Goal: Book appointment/travel/reservation

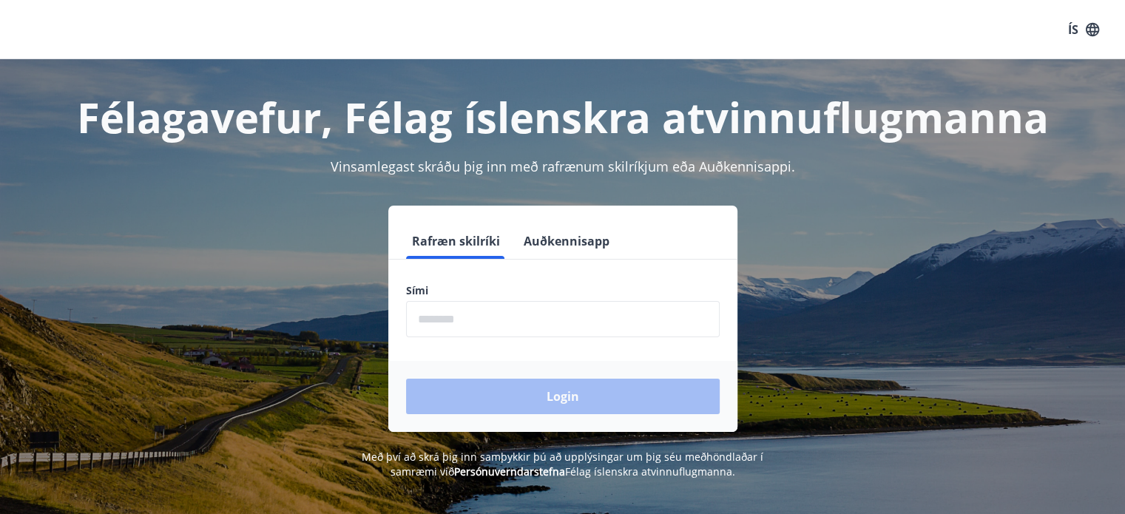
scroll to position [42, 0]
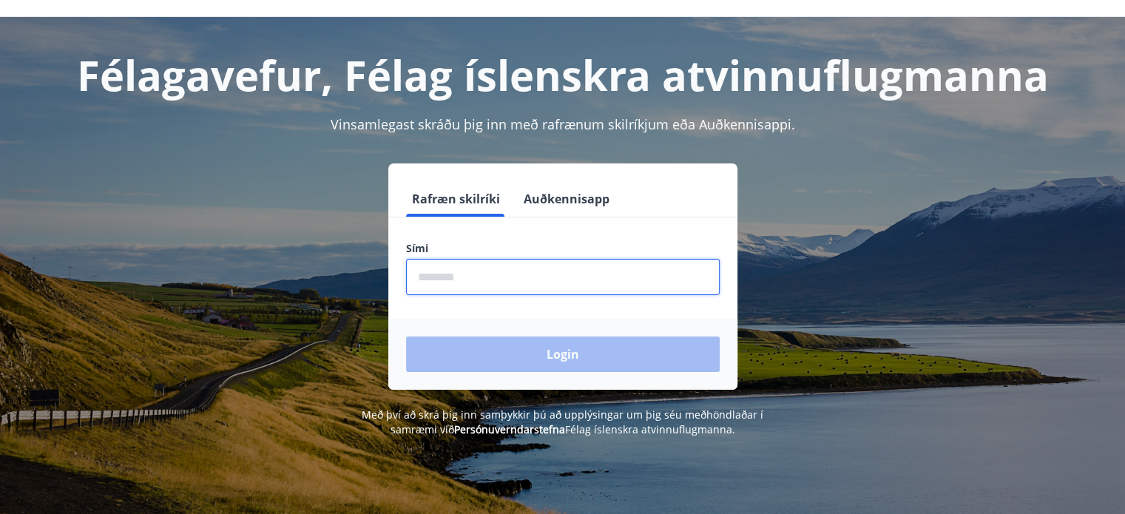
click at [641, 266] on input "phone" at bounding box center [563, 277] width 314 height 36
click at [510, 280] on input "phone" at bounding box center [563, 277] width 314 height 36
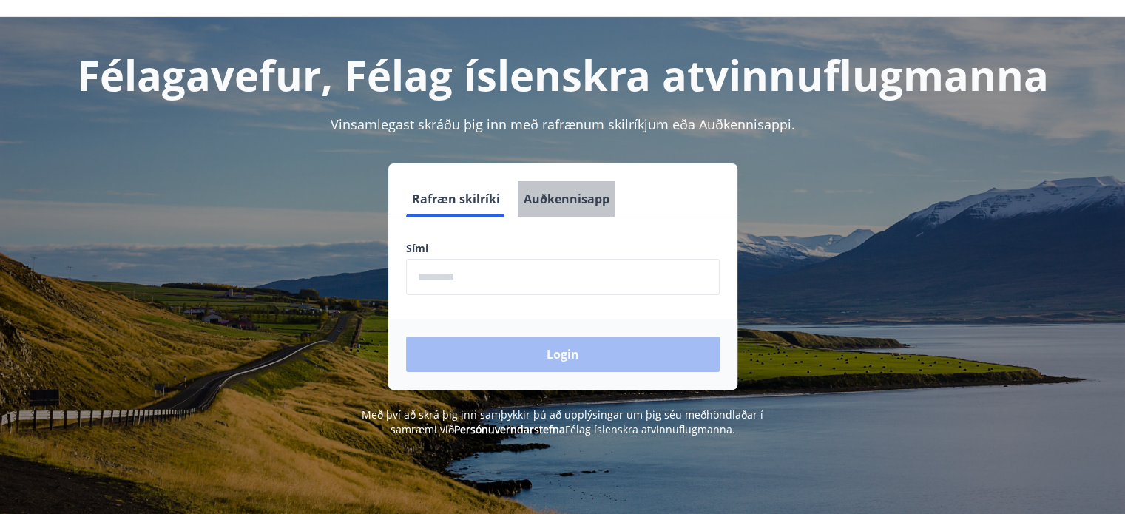
click at [555, 197] on button "Auðkennisapp" at bounding box center [567, 199] width 98 height 36
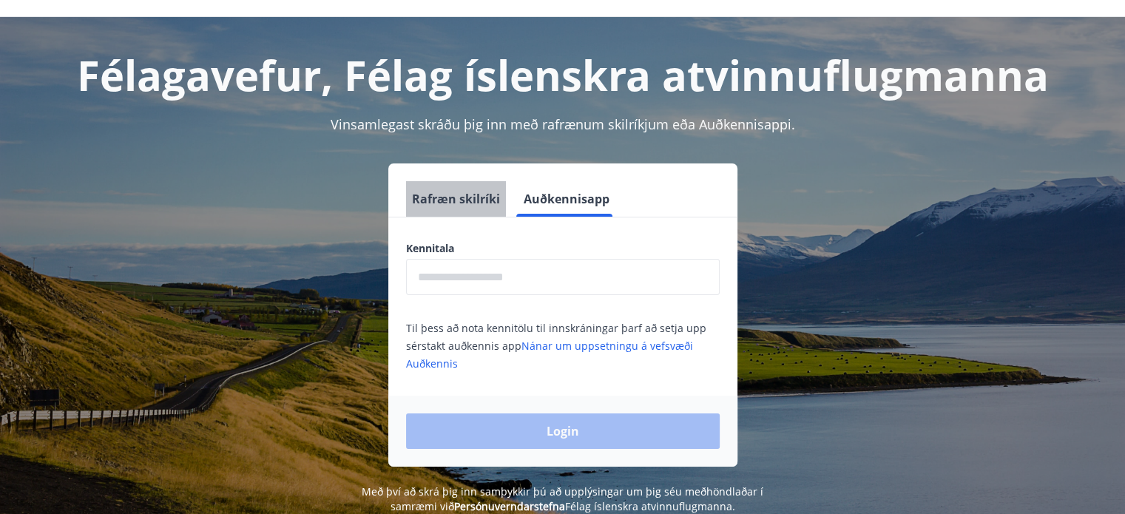
click at [470, 200] on button "Rafræn skilríki" at bounding box center [456, 199] width 100 height 36
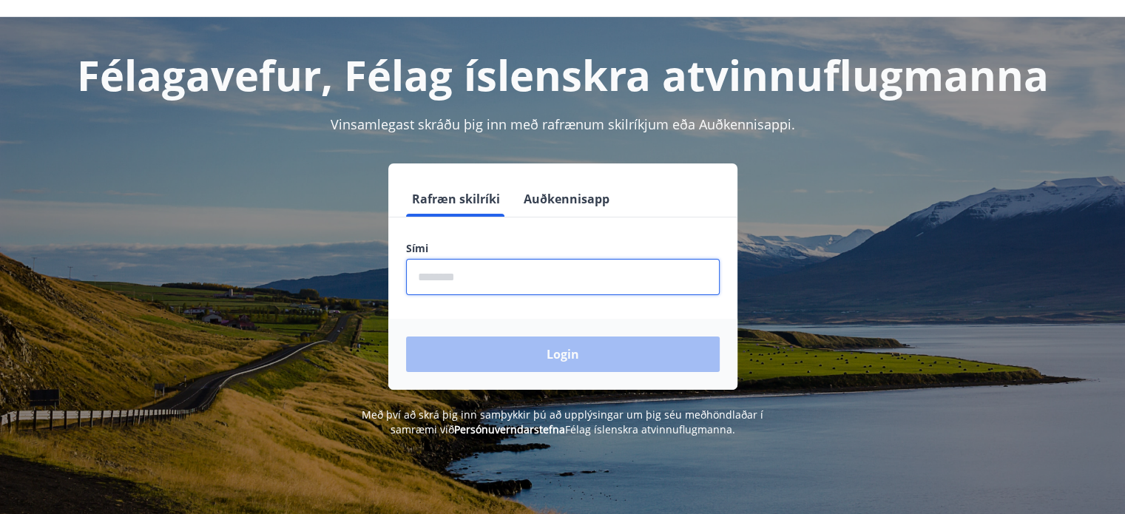
click at [465, 274] on input "phone" at bounding box center [563, 277] width 314 height 36
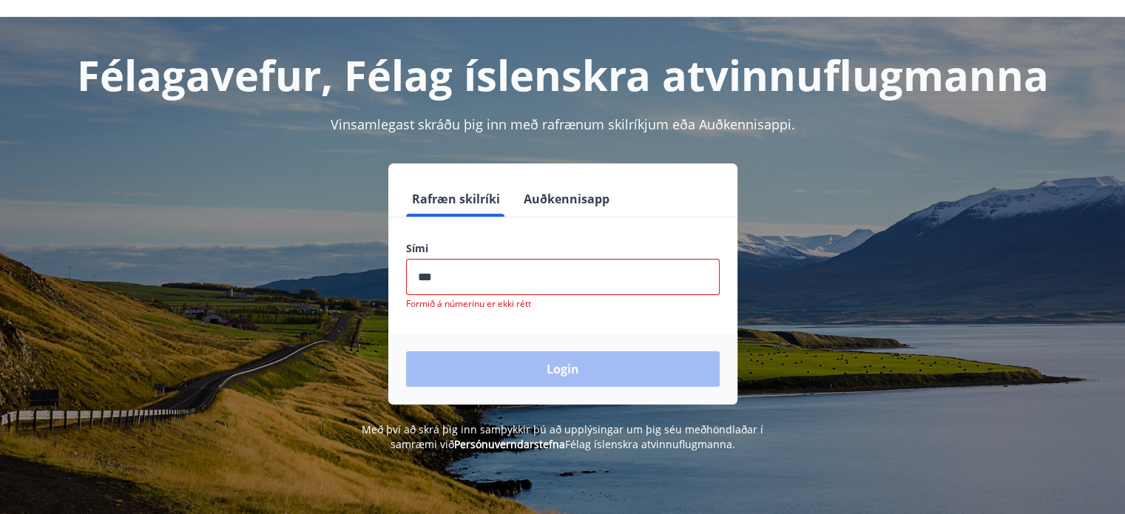
click at [614, 262] on input "phone" at bounding box center [563, 277] width 314 height 36
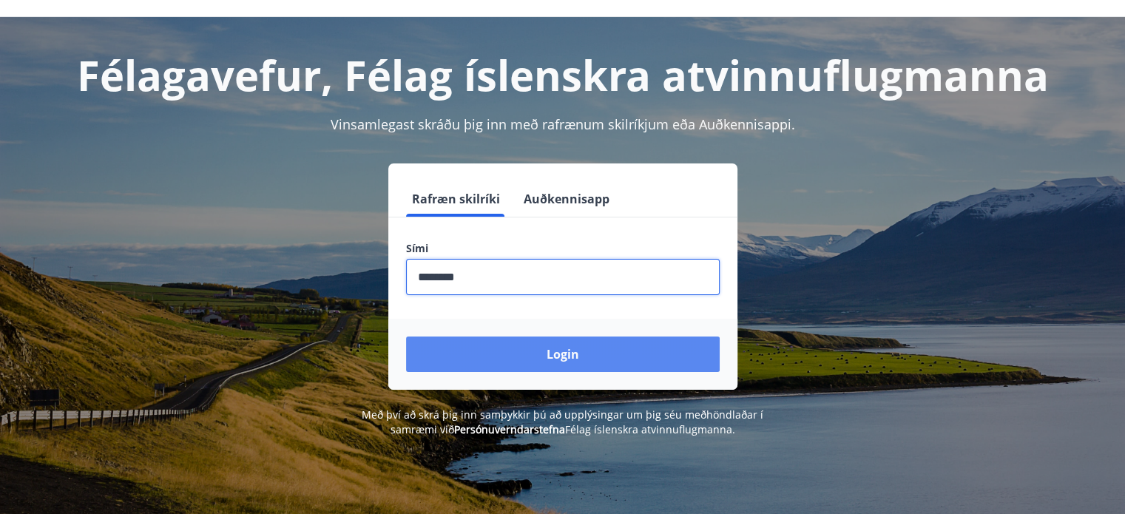
type input "********"
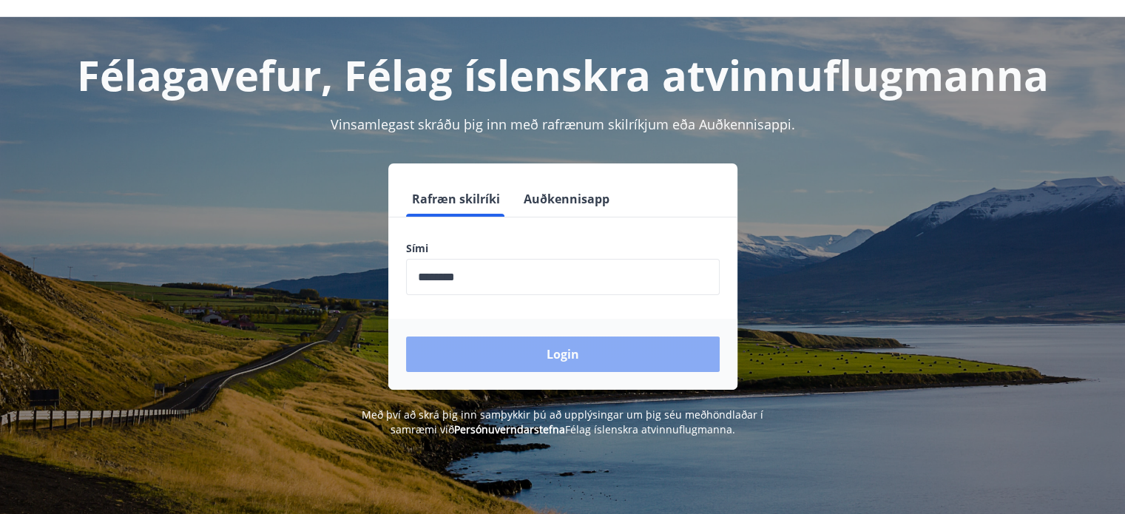
click at [576, 354] on button "Login" at bounding box center [563, 355] width 314 height 36
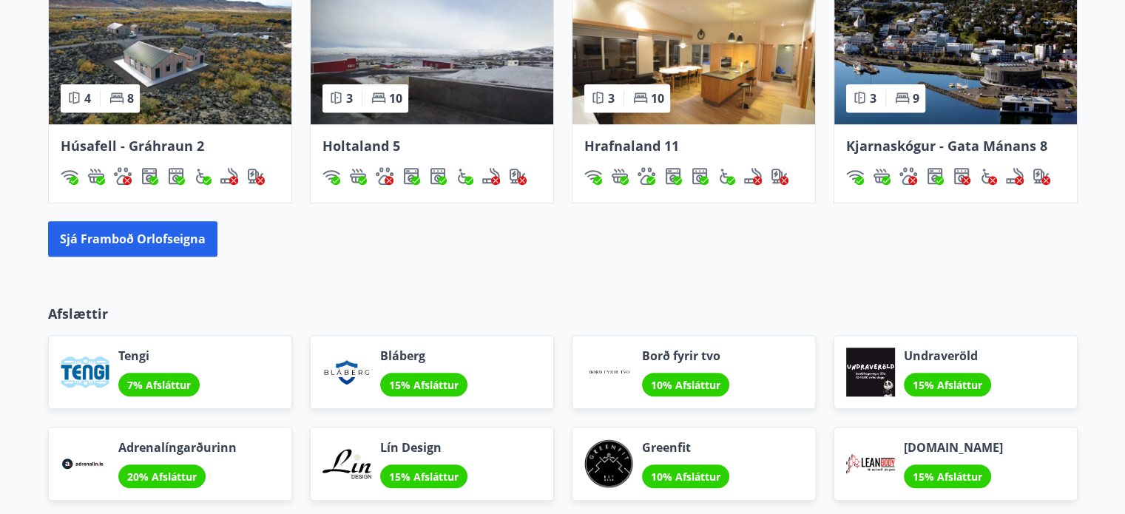
scroll to position [1092, 0]
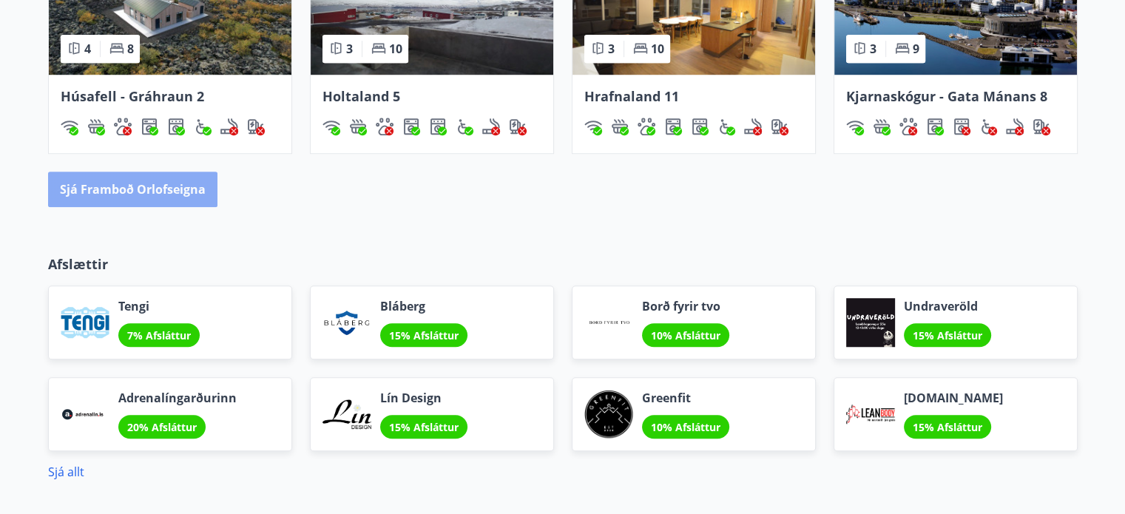
click at [171, 195] on button "Sjá framboð orlofseigna" at bounding box center [132, 190] width 169 height 36
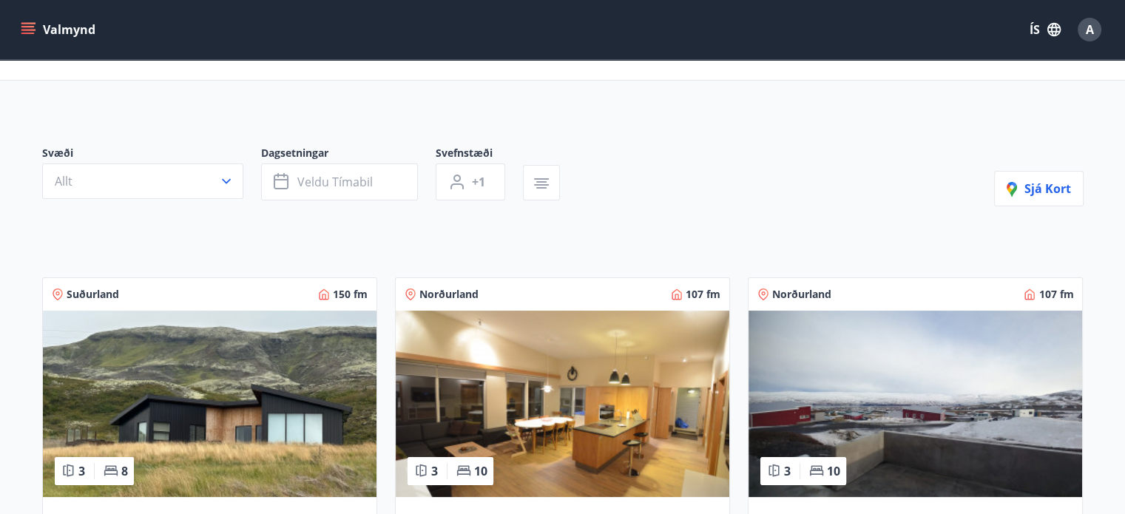
scroll to position [71, 0]
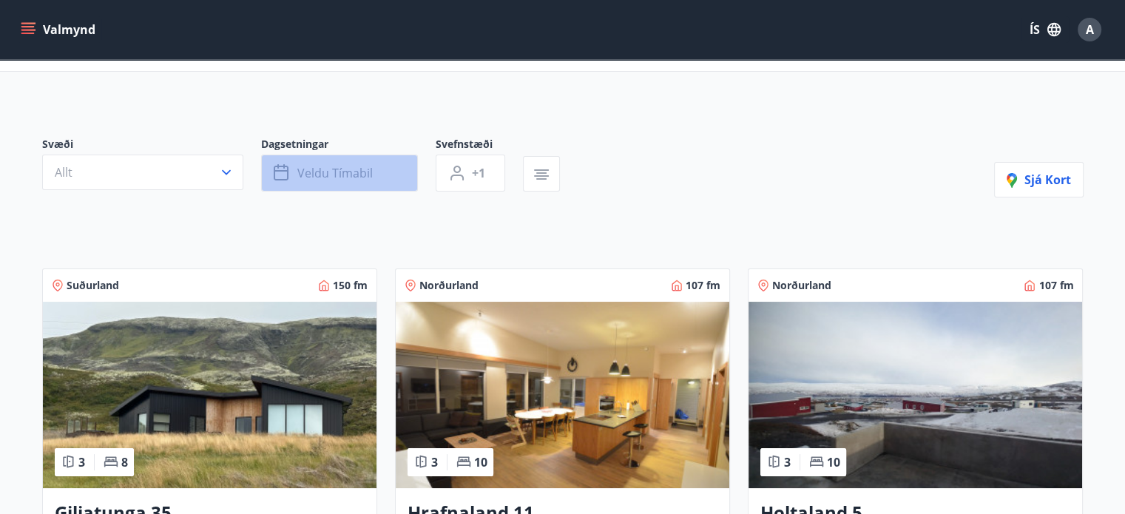
click at [404, 172] on button "Veldu tímabil" at bounding box center [339, 173] width 157 height 37
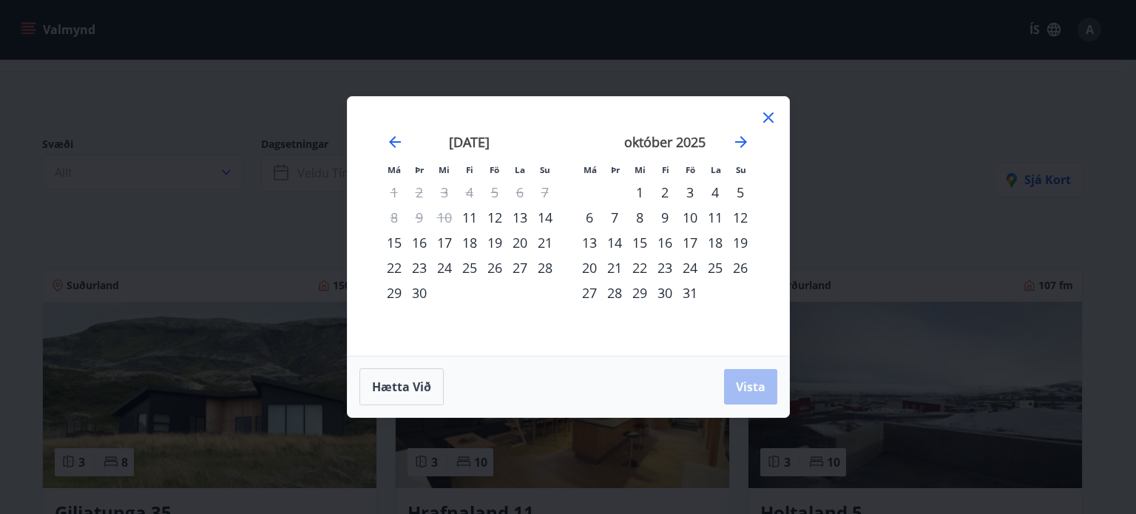
click at [493, 247] on div "19" at bounding box center [494, 242] width 25 height 25
click at [494, 263] on div "26" at bounding box center [494, 267] width 25 height 25
click at [754, 396] on button "Vista" at bounding box center [750, 387] width 53 height 36
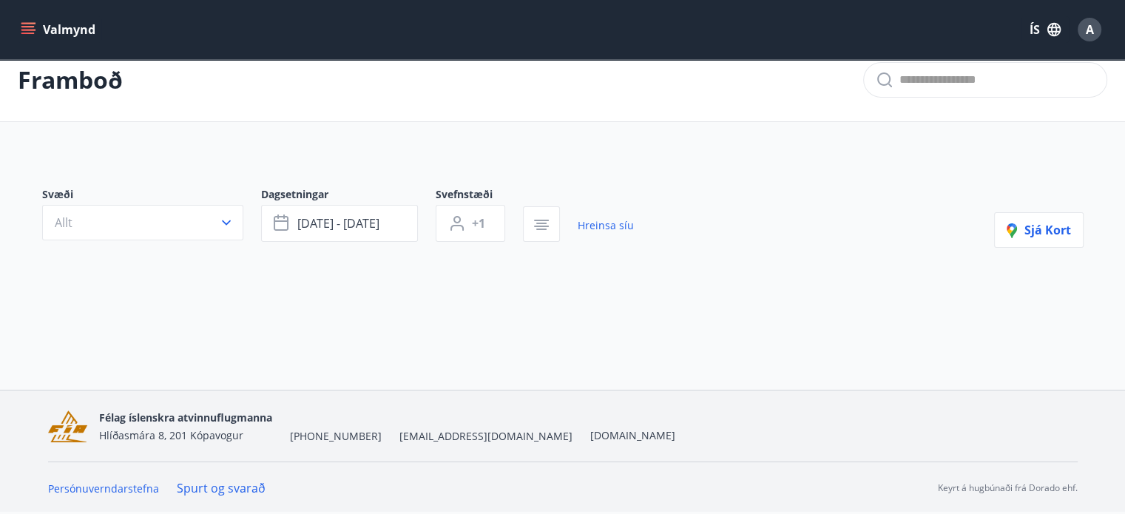
scroll to position [20, 0]
drag, startPoint x: 1075, startPoint y: 163, endPoint x: 1077, endPoint y: 241, distance: 77.7
click at [1077, 241] on div "Svæði Allt Dagsetningar [DATE] - [DATE] Svefnstæði +1 Hreinsa síu Sjá kort" at bounding box center [562, 241] width 1065 height 179
click at [612, 223] on link "Hreinsa síu" at bounding box center [606, 226] width 56 height 33
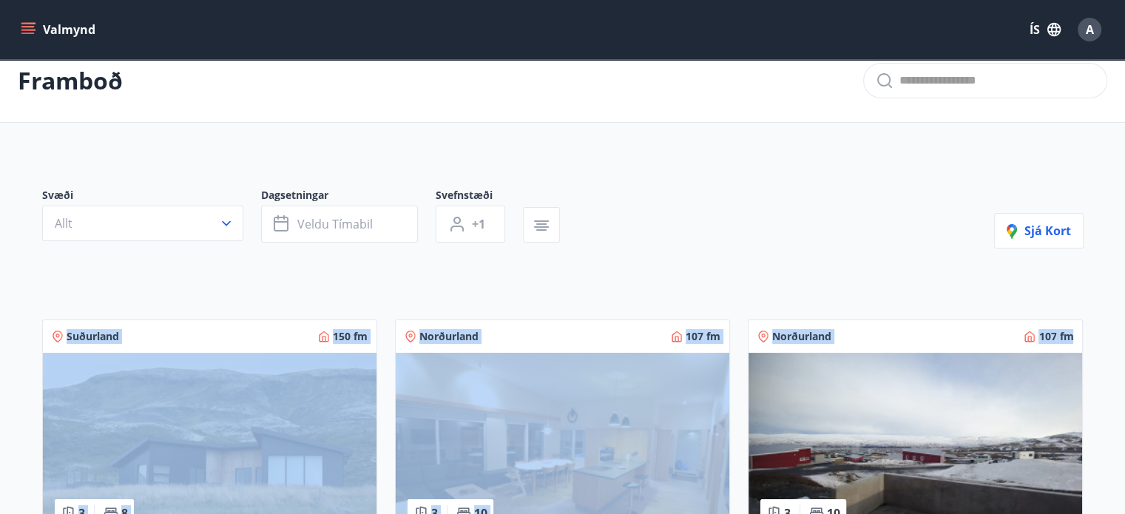
drag, startPoint x: 1118, startPoint y: 181, endPoint x: 1091, endPoint y: 247, distance: 71.0
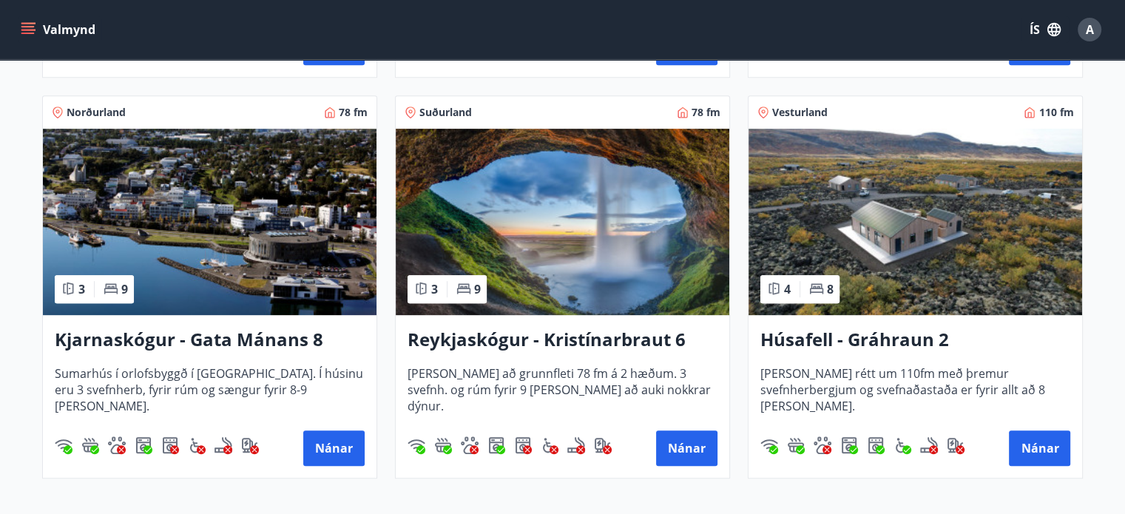
scroll to position [648, 0]
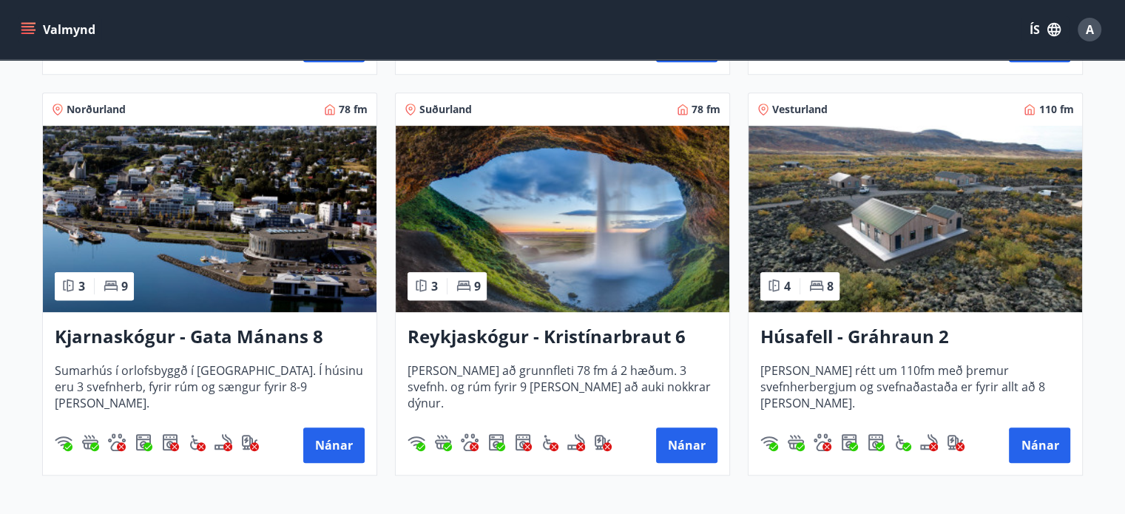
drag, startPoint x: 595, startPoint y: 325, endPoint x: 515, endPoint y: 260, distance: 103.5
click at [515, 260] on img at bounding box center [563, 219] width 334 height 186
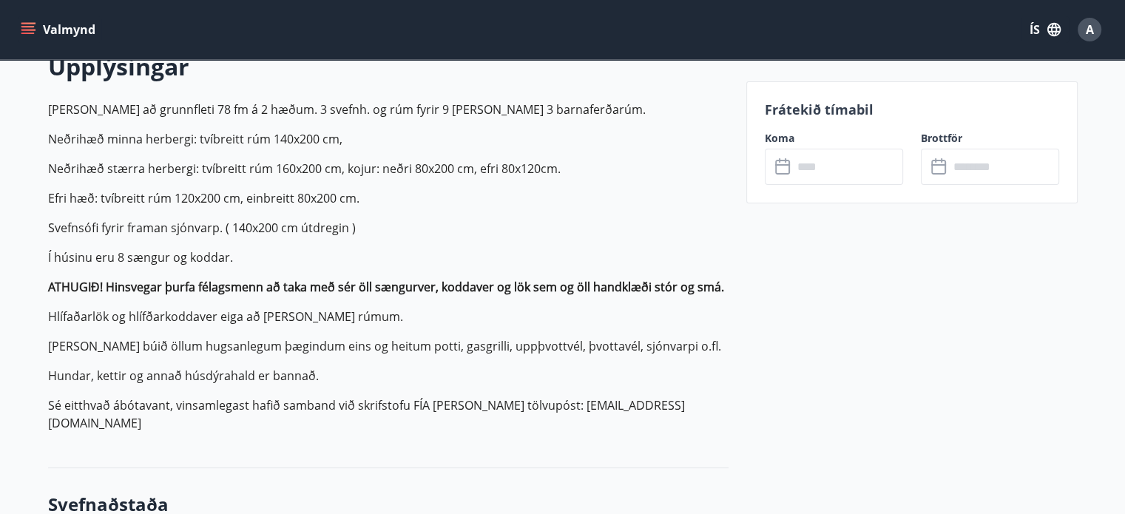
scroll to position [450, 0]
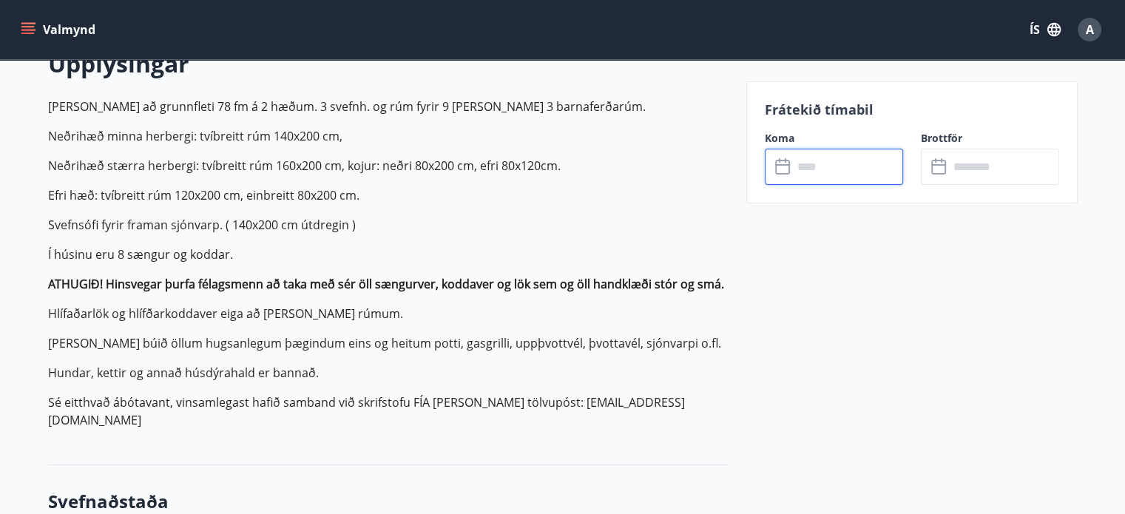
click at [814, 163] on input "text" at bounding box center [848, 167] width 110 height 36
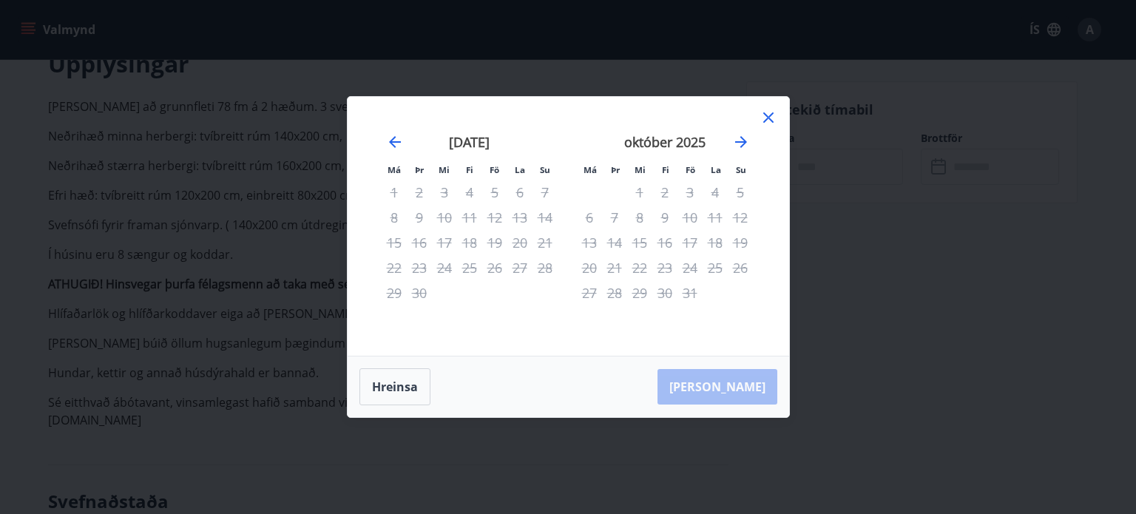
click at [805, 259] on div "Má Þr Mi Fi Fö La Su Má Þr Mi Fi Fö La Su [DATE] 1 2 3 4 5 6 7 8 9 10 11 12 13 …" at bounding box center [568, 257] width 1136 height 514
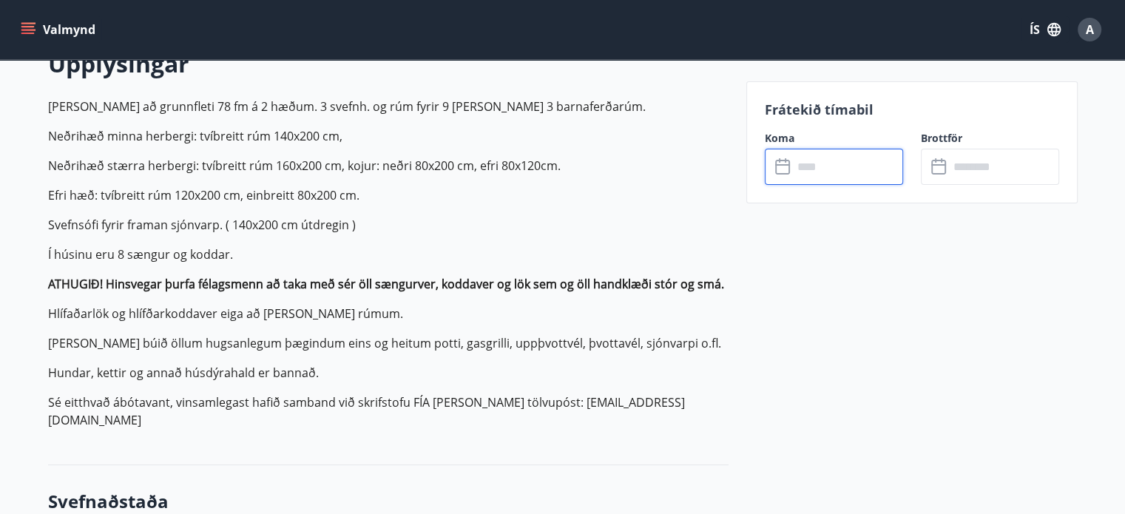
scroll to position [0, 0]
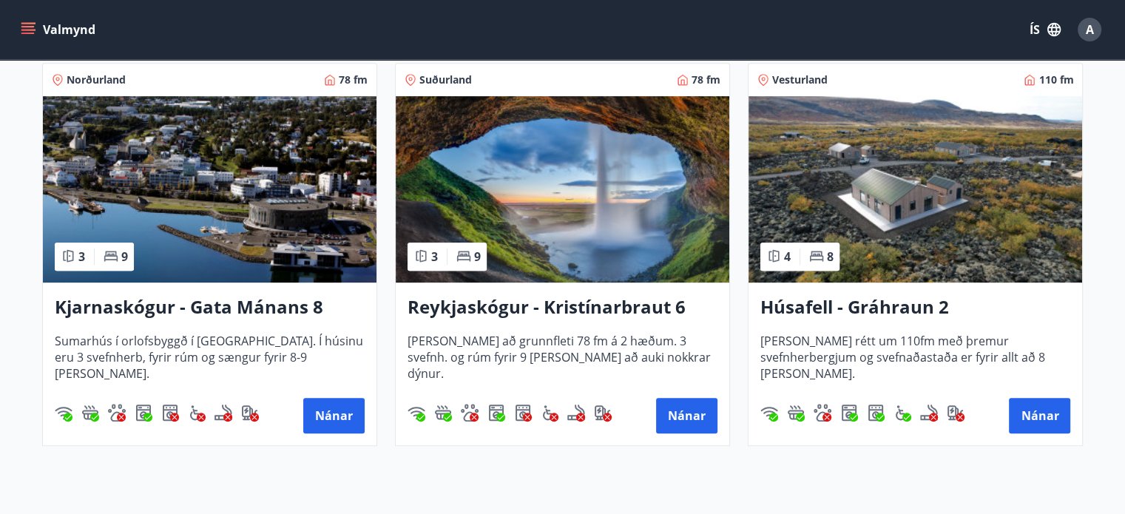
scroll to position [675, 0]
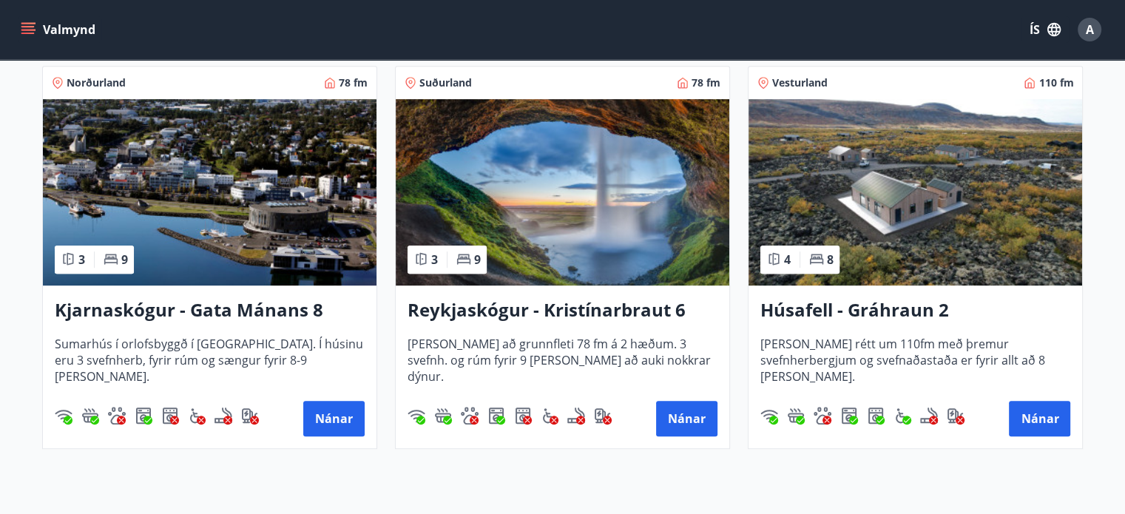
drag, startPoint x: 618, startPoint y: 203, endPoint x: 837, endPoint y: 154, distance: 224.3
drag, startPoint x: 1026, startPoint y: 433, endPoint x: 1034, endPoint y: 322, distance: 110.5
click at [1034, 322] on h3 "Húsafell - Gráhraun 2" at bounding box center [915, 310] width 310 height 27
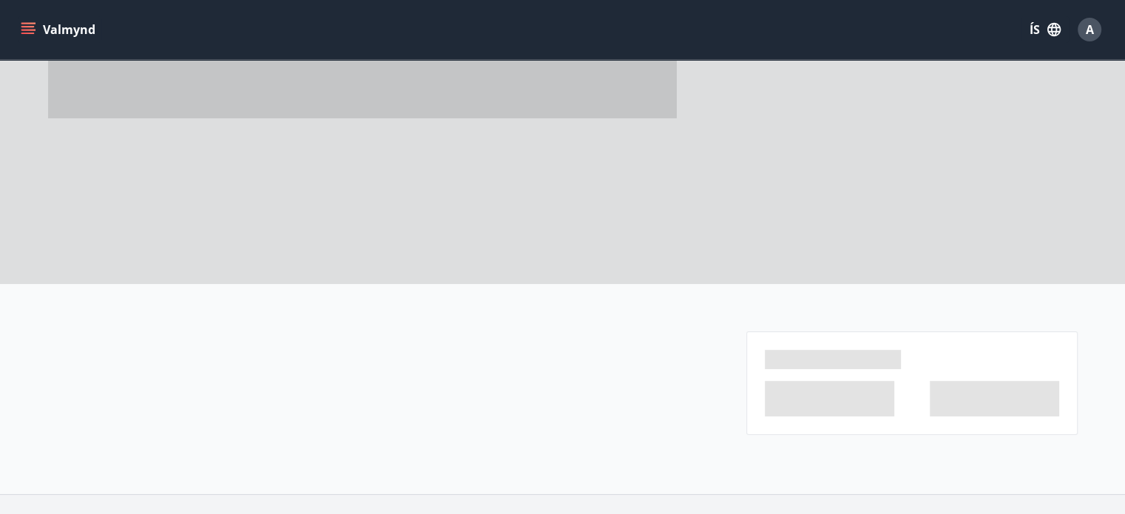
scroll to position [263, 0]
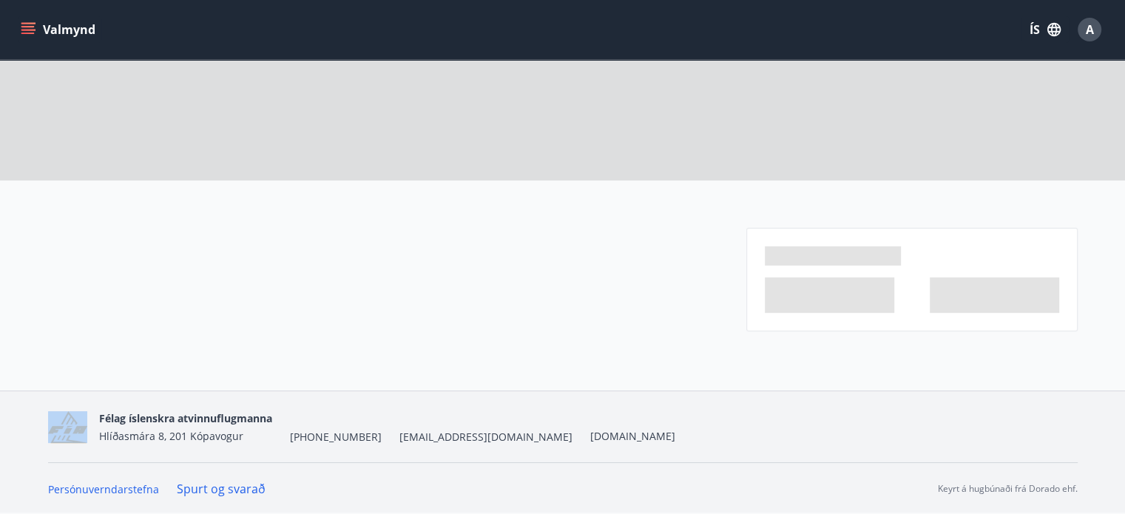
click at [1034, 322] on div at bounding box center [562, 64] width 1125 height 654
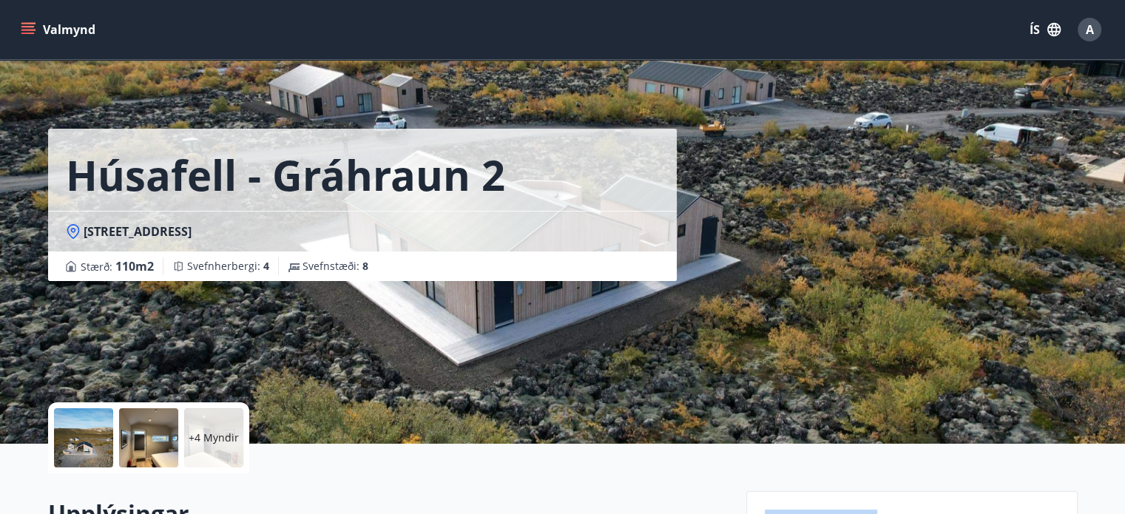
scroll to position [450, 0]
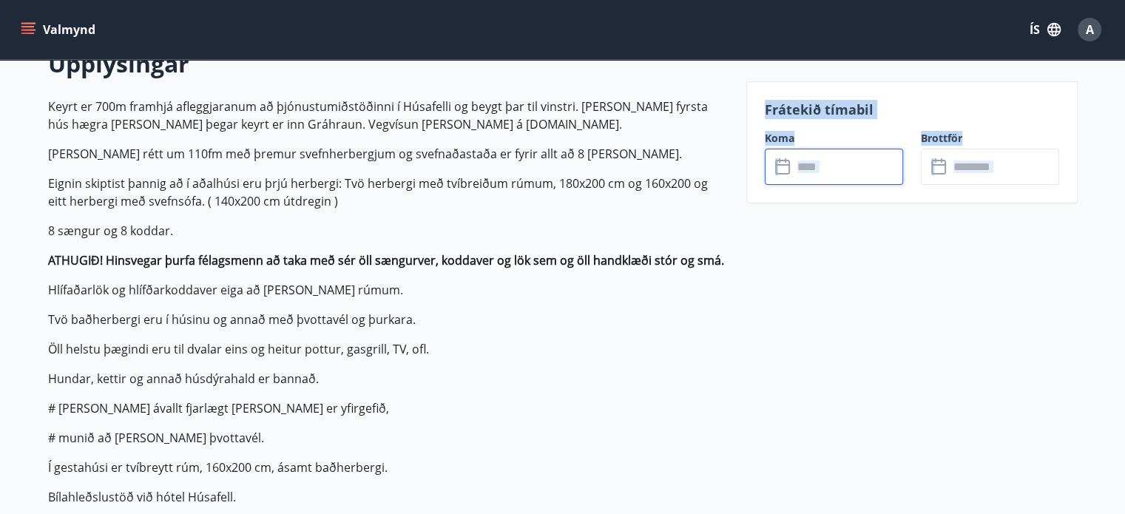
click at [819, 152] on input "text" at bounding box center [848, 167] width 110 height 36
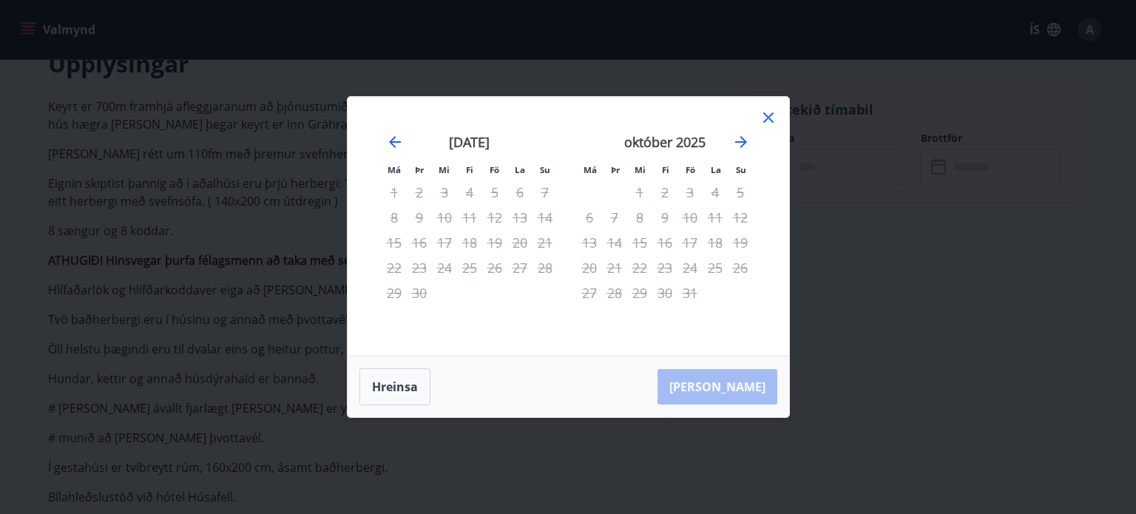
click at [834, 240] on div "Má Þr Mi Fi Fö La Su Má Þr Mi Fi Fö La Su [DATE] 1 2 3 4 5 6 7 8 9 10 11 12 13 …" at bounding box center [568, 257] width 1136 height 514
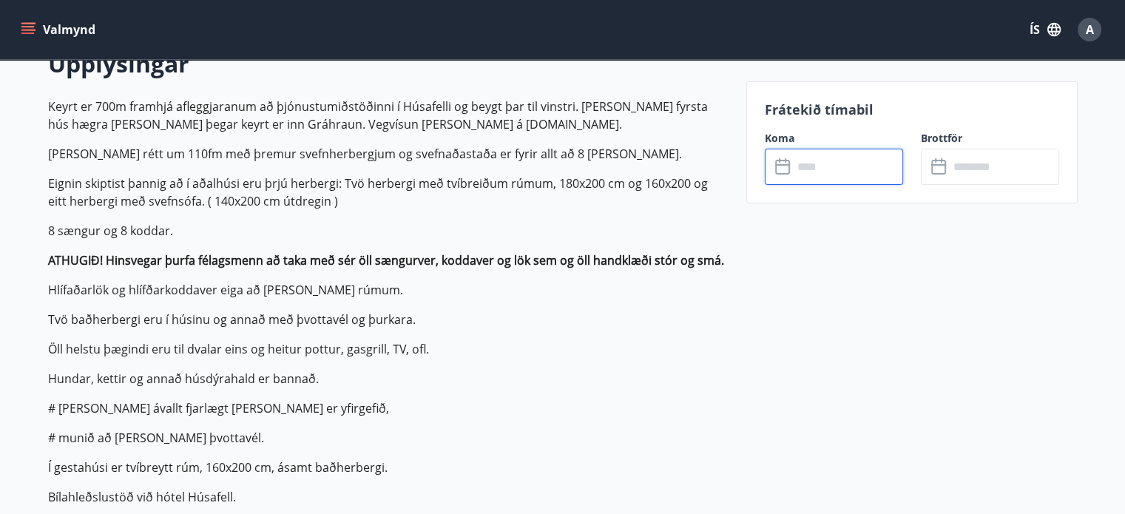
scroll to position [17, 0]
